Goal: Communication & Community: Participate in discussion

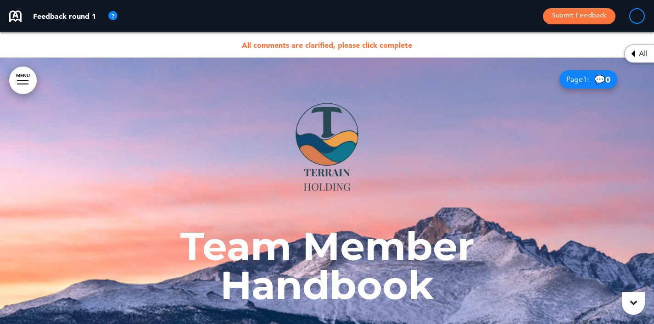
click at [358, 50] on div "All comments are clarified, please click complete" at bounding box center [327, 45] width 654 height 26
click at [360, 46] on span "All comments are clarified, please click complete" at bounding box center [327, 44] width 170 height 9
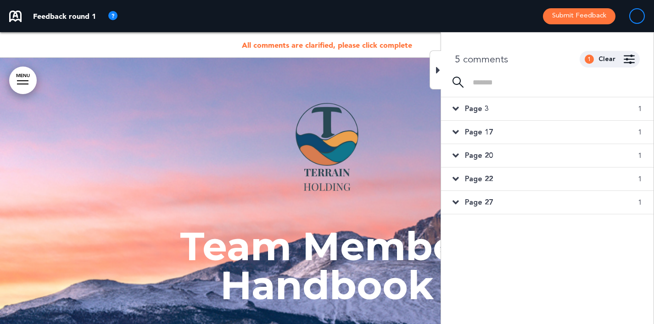
click at [485, 112] on span "Page 3" at bounding box center [477, 109] width 24 height 10
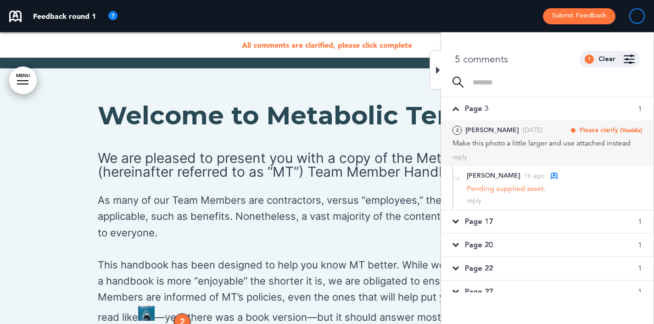
scroll to position [667, 0]
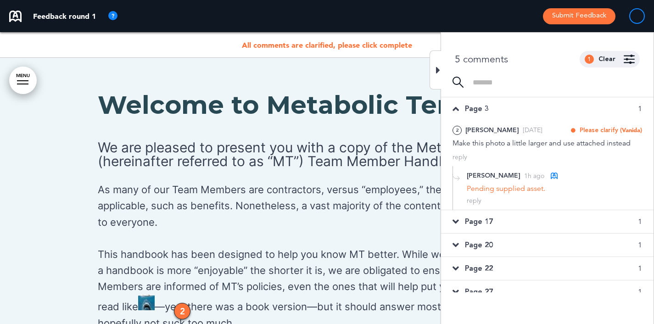
drag, startPoint x: 489, startPoint y: 228, endPoint x: 511, endPoint y: 230, distance: 22.1
click at [489, 228] on div "Page 17 1" at bounding box center [547, 221] width 213 height 23
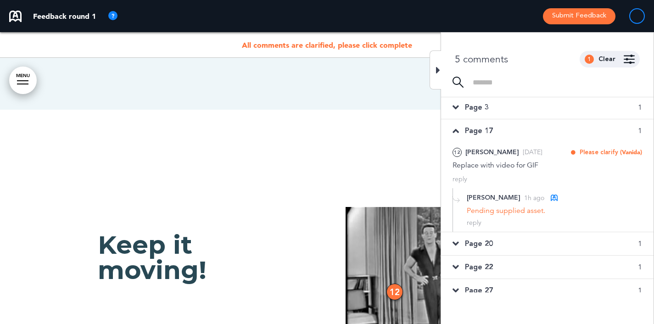
scroll to position [2, 0]
click at [472, 220] on div "reply" at bounding box center [474, 222] width 15 height 9
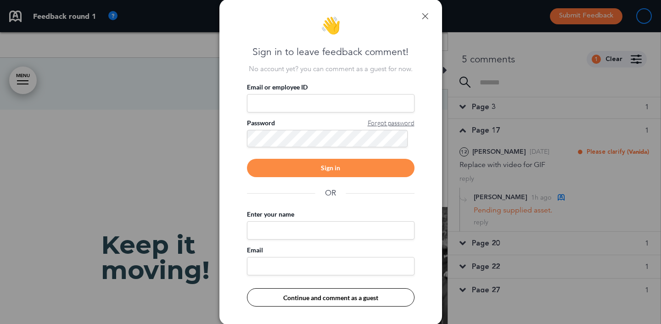
click at [423, 13] on link at bounding box center [425, 16] width 6 height 6
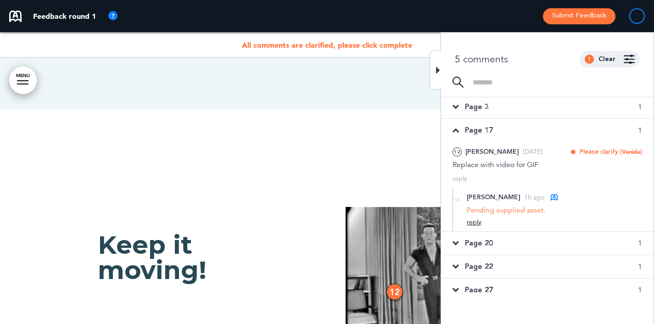
click at [476, 225] on div "reply" at bounding box center [474, 222] width 15 height 9
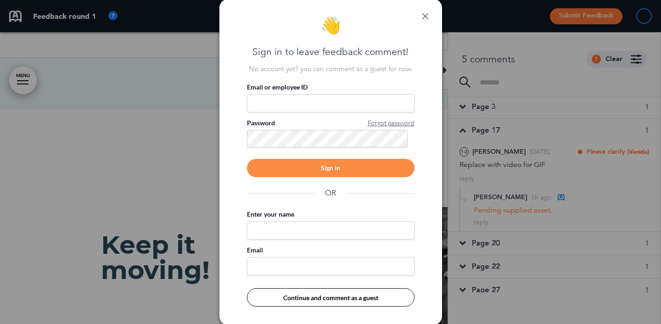
click at [421, 15] on div "👋 Sign in to leave feedback comment! No account yet? you can comment as a guest…" at bounding box center [331, 162] width 223 height 326
click at [423, 17] on link at bounding box center [425, 16] width 6 height 6
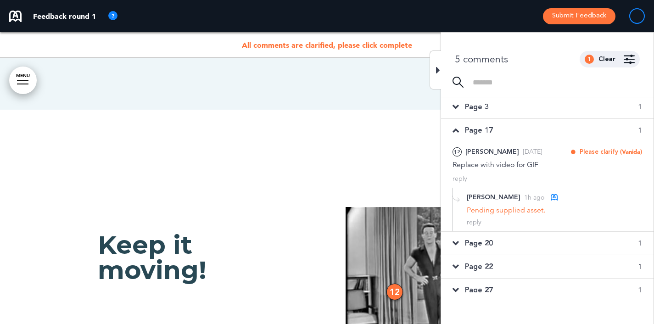
click at [301, 175] on p at bounding box center [327, 183] width 459 height 16
